Goal: Task Accomplishment & Management: Manage account settings

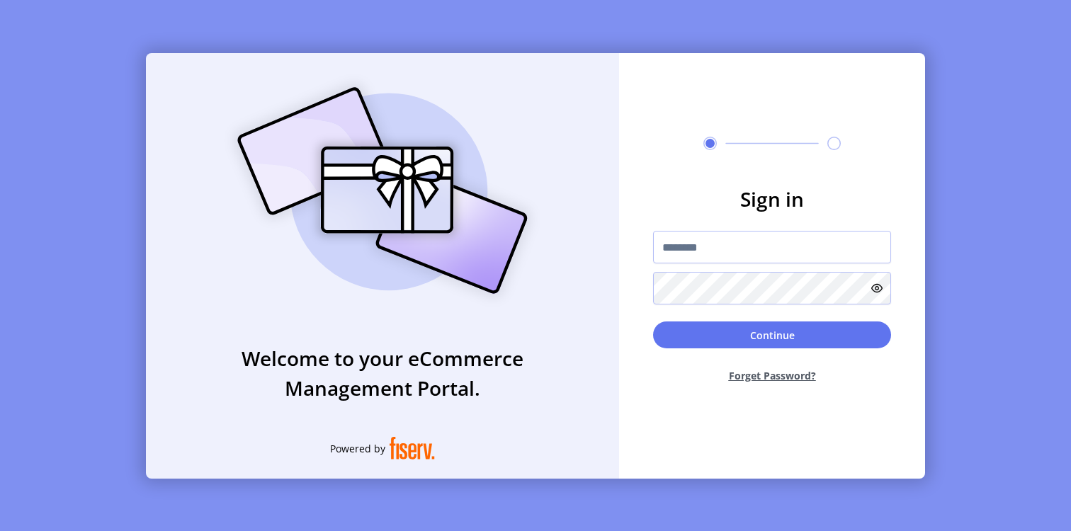
type input "**********"
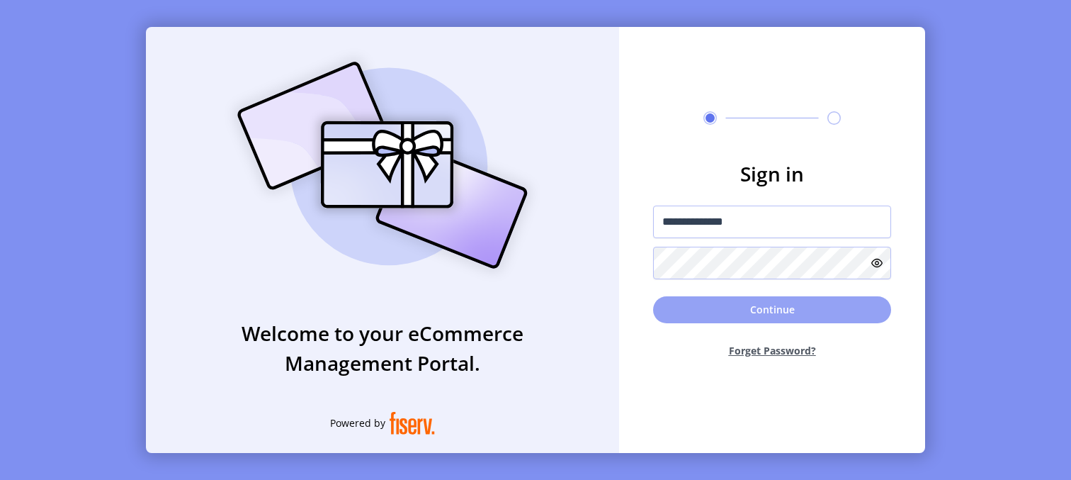
click at [772, 310] on button "Continue" at bounding box center [772, 309] width 238 height 27
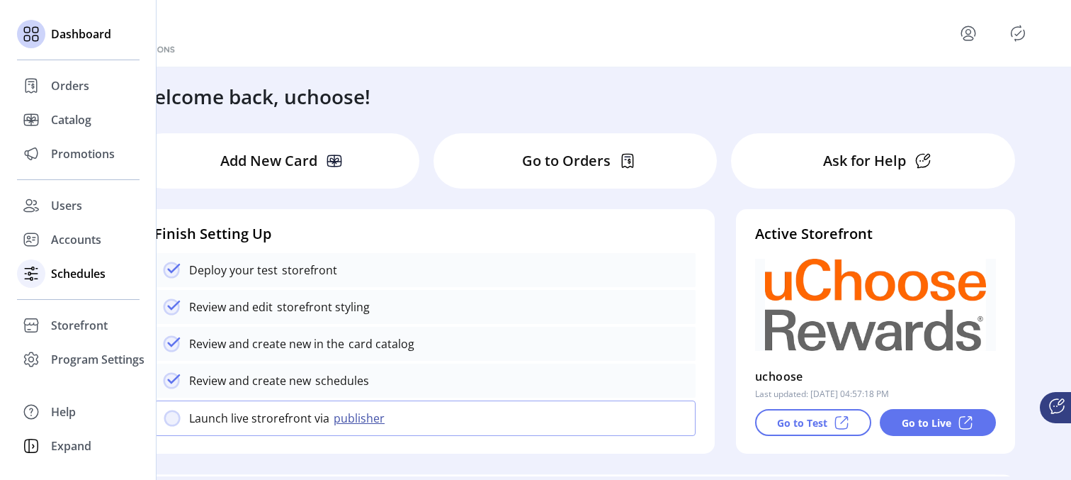
click at [84, 269] on span "Schedules" at bounding box center [78, 273] width 55 height 17
